Goal: Information Seeking & Learning: Learn about a topic

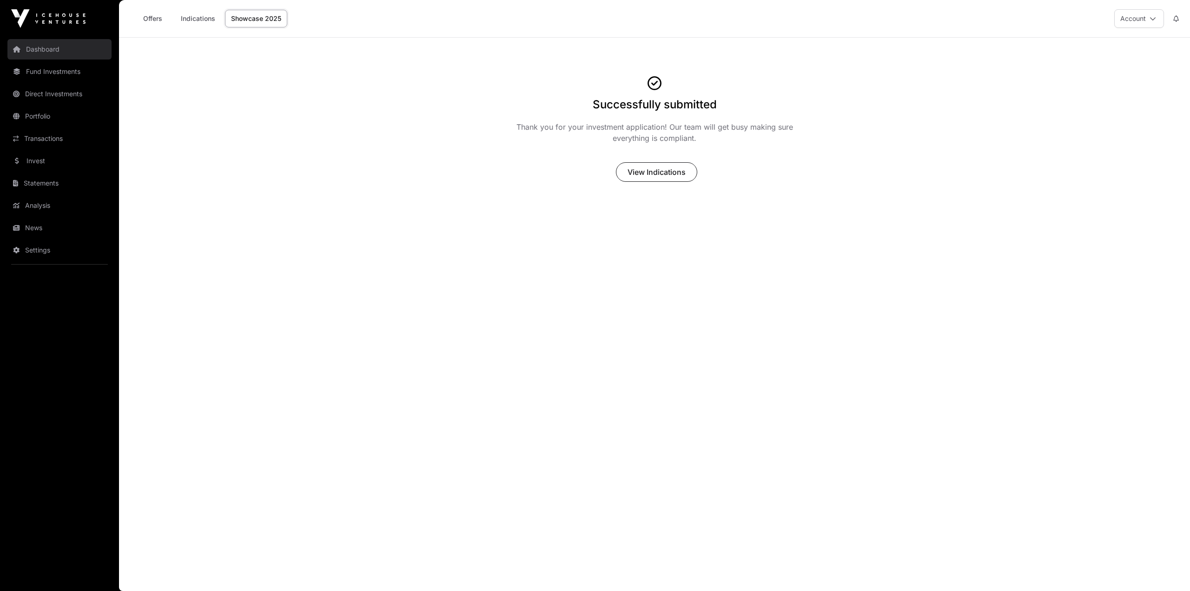
click at [51, 56] on link "Dashboard" at bounding box center [59, 49] width 104 height 20
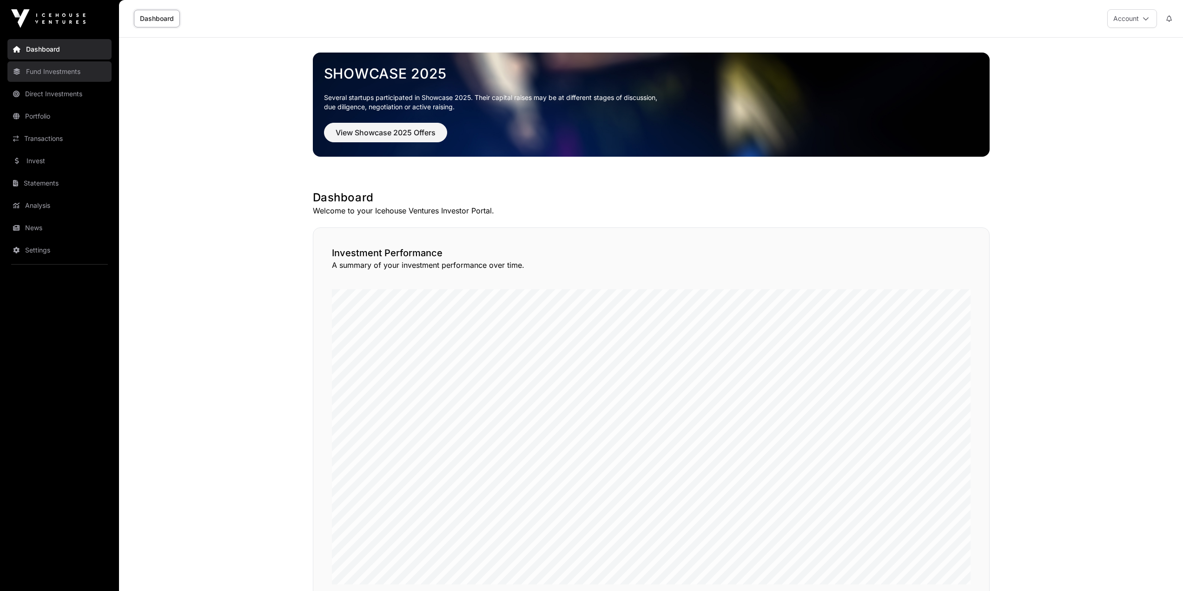
click at [48, 73] on link "Fund Investments" at bounding box center [59, 71] width 104 height 20
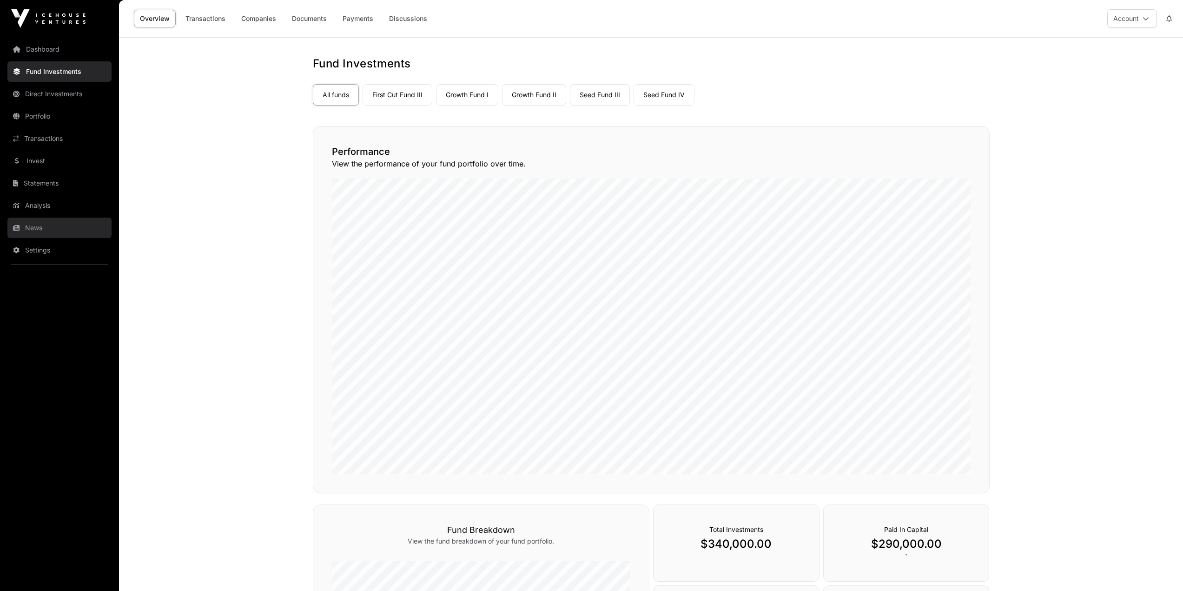
click at [39, 227] on link "News" at bounding box center [59, 228] width 104 height 20
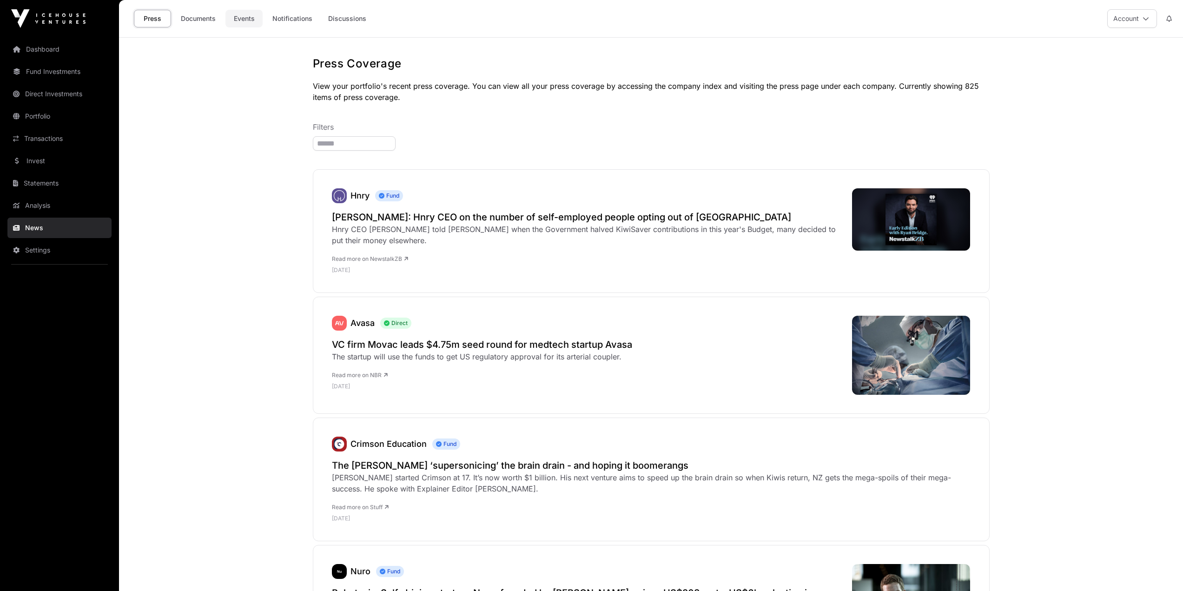
click at [235, 25] on link "Events" at bounding box center [243, 19] width 37 height 18
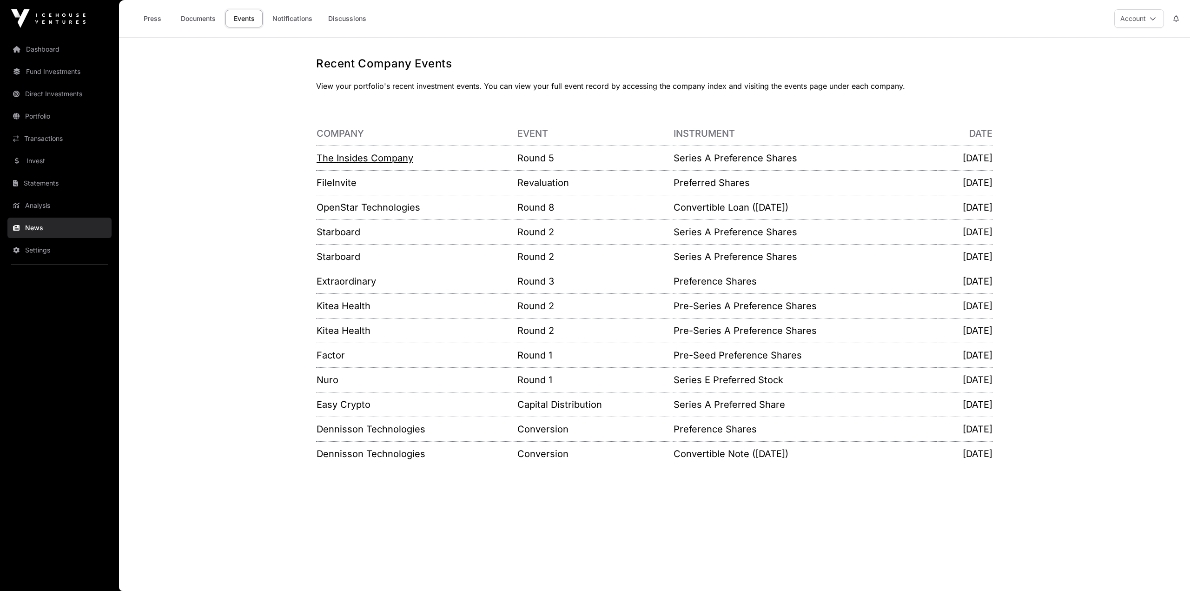
click at [398, 158] on link "The Insides Company" at bounding box center [365, 157] width 97 height 11
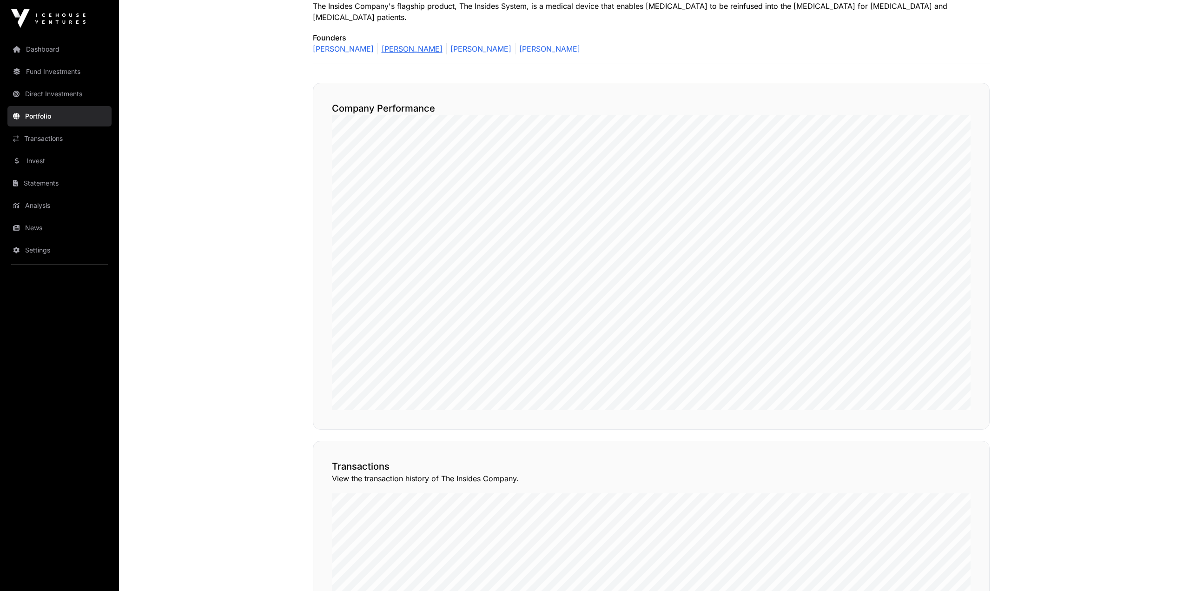
scroll to position [368, 0]
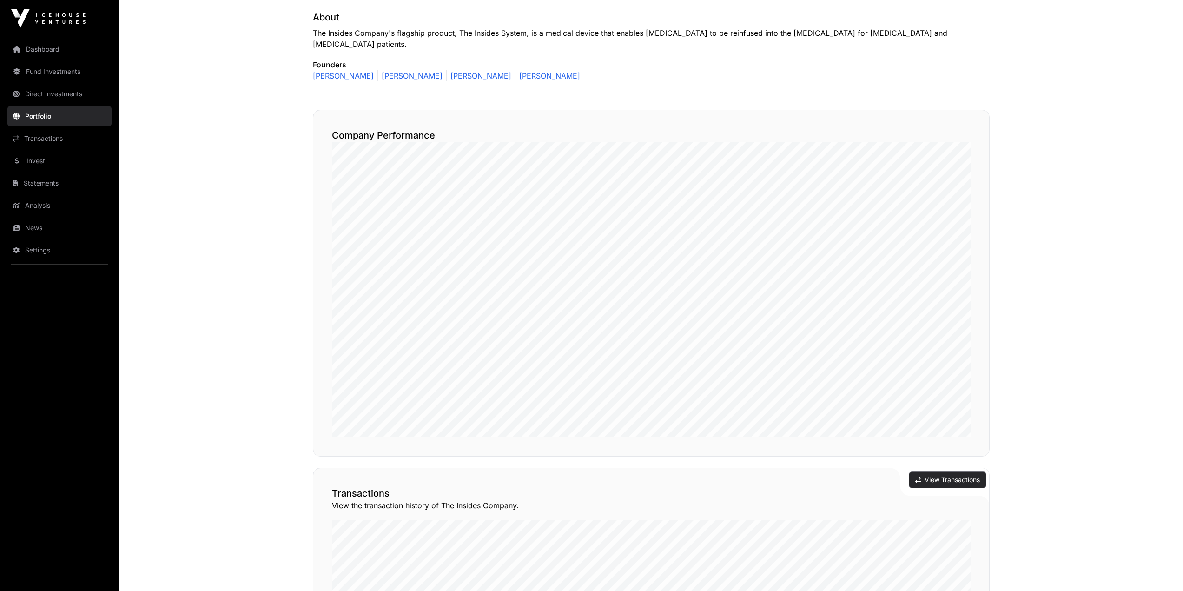
drag, startPoint x: 960, startPoint y: 468, endPoint x: 923, endPoint y: 462, distance: 37.7
click at [960, 472] on button "View Transactions" at bounding box center [947, 480] width 77 height 16
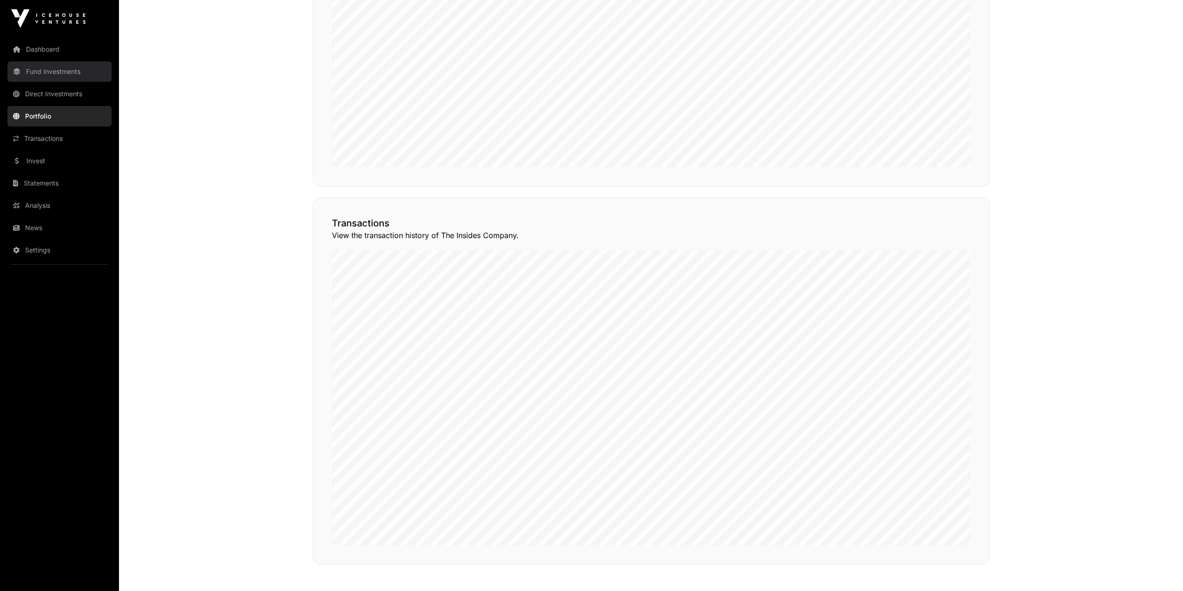
scroll to position [554, 0]
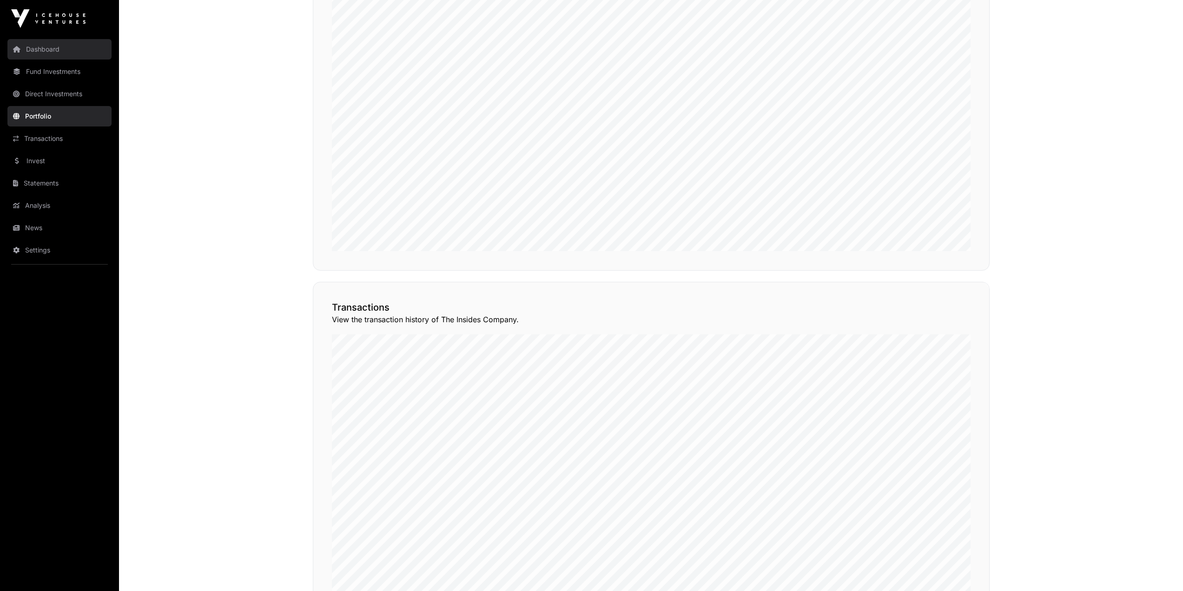
click at [59, 47] on link "Dashboard" at bounding box center [59, 49] width 104 height 20
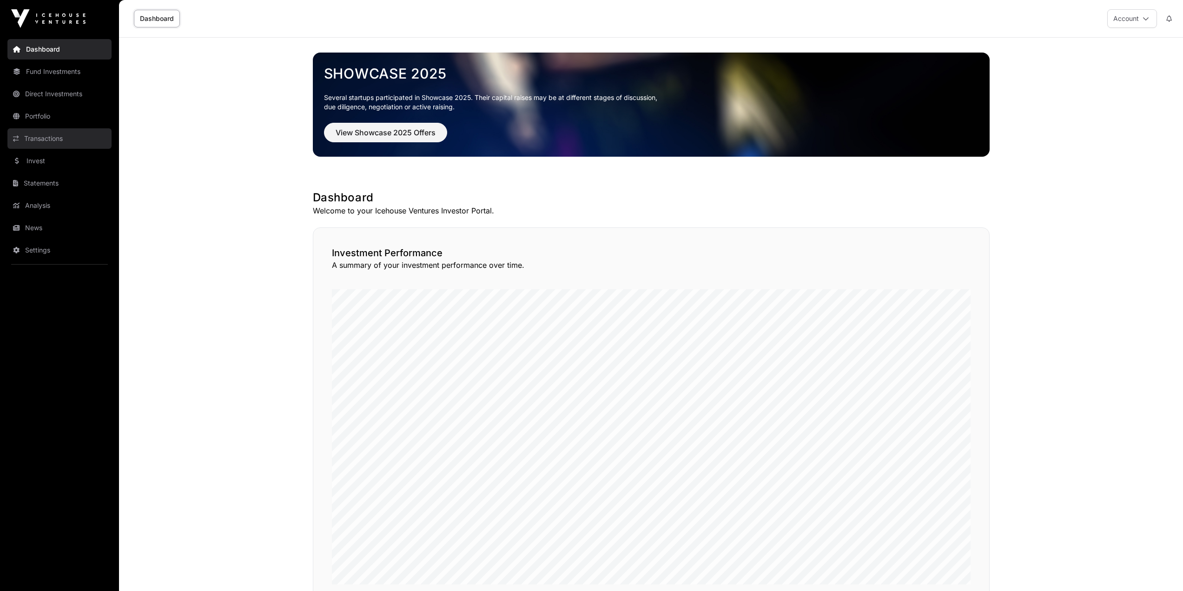
click at [48, 138] on link "Transactions" at bounding box center [59, 138] width 104 height 20
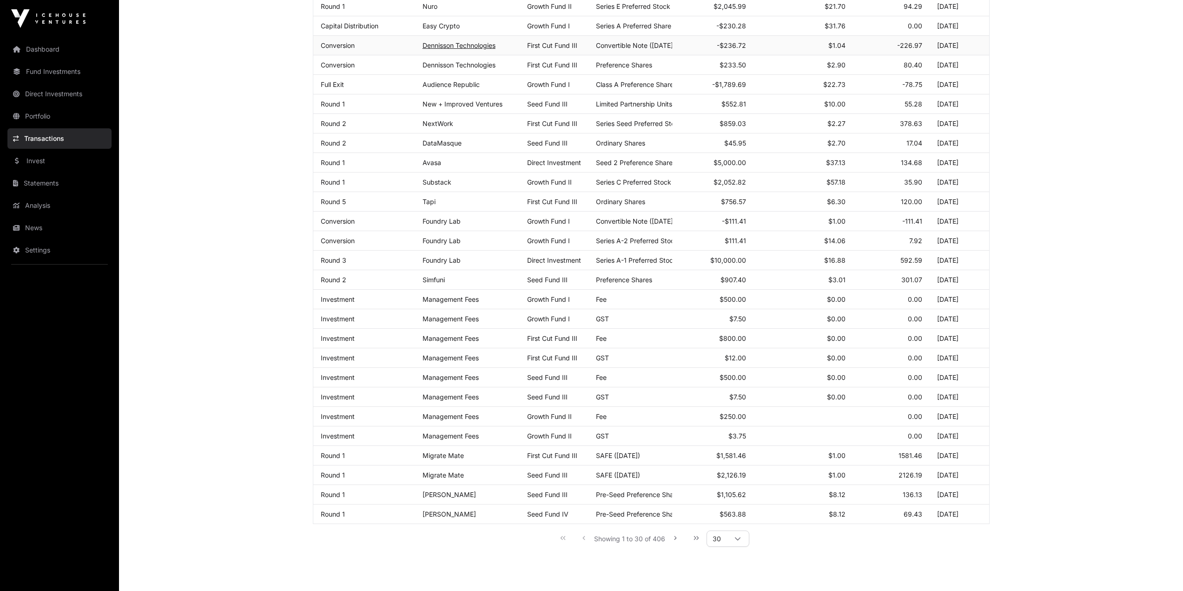
scroll to position [232, 0]
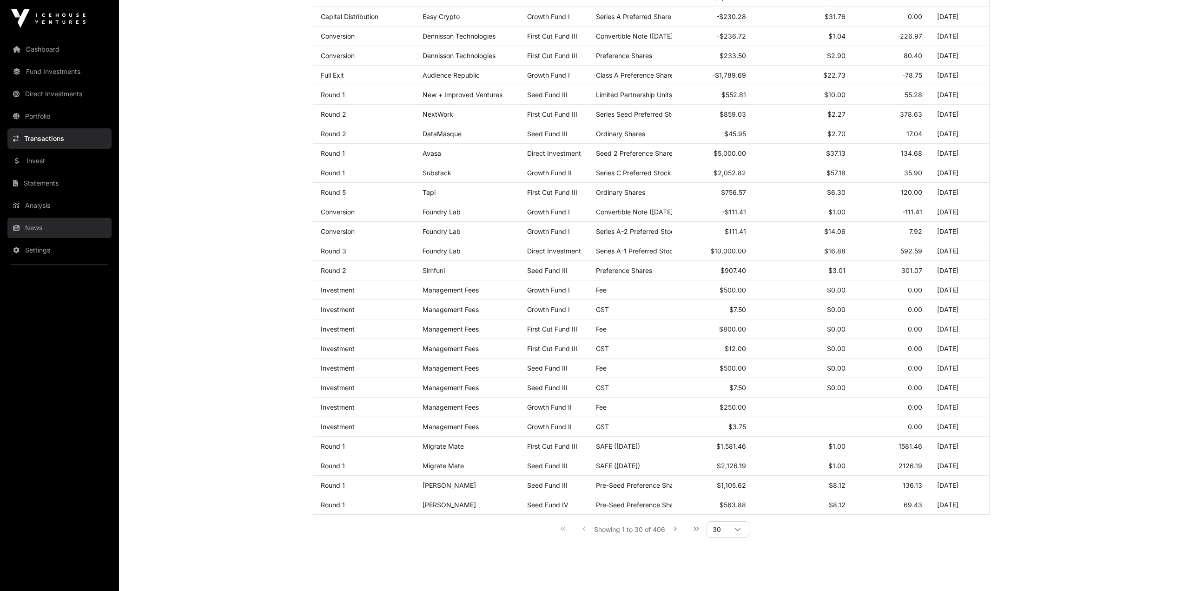
click at [41, 224] on link "News" at bounding box center [59, 228] width 104 height 20
